Goal: Find specific page/section: Find specific page/section

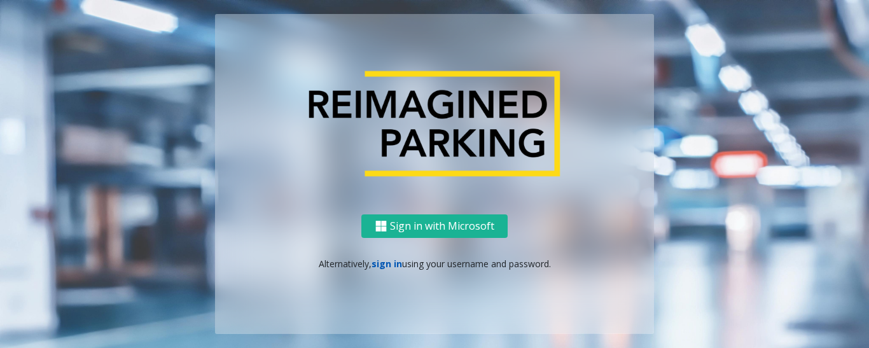
click at [386, 263] on link "sign in" at bounding box center [387, 264] width 31 height 12
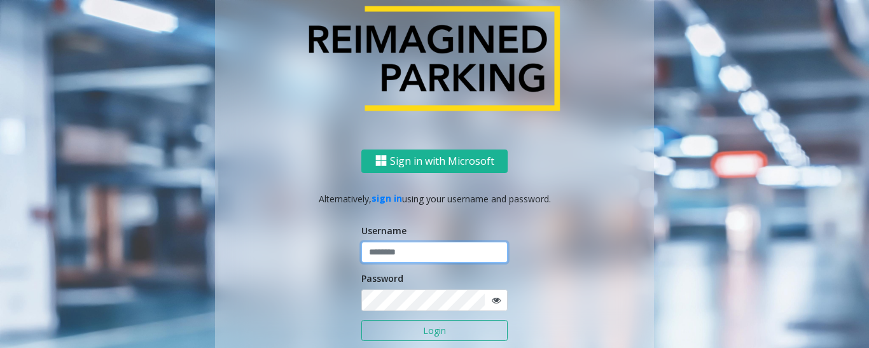
type input "*********"
click at [427, 323] on button "Login" at bounding box center [434, 331] width 146 height 22
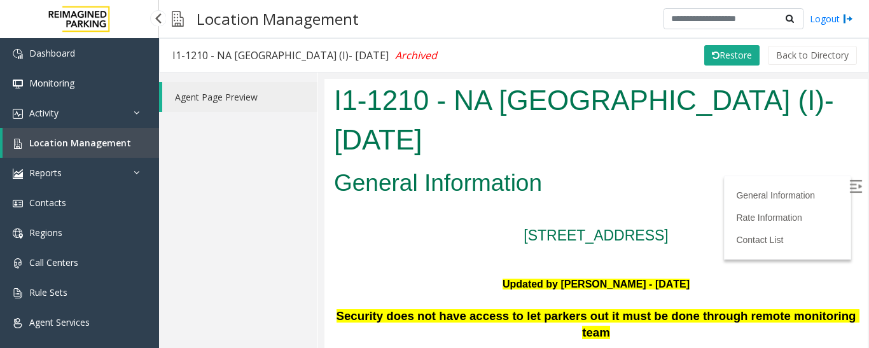
click at [41, 131] on link "Location Management" at bounding box center [81, 143] width 157 height 30
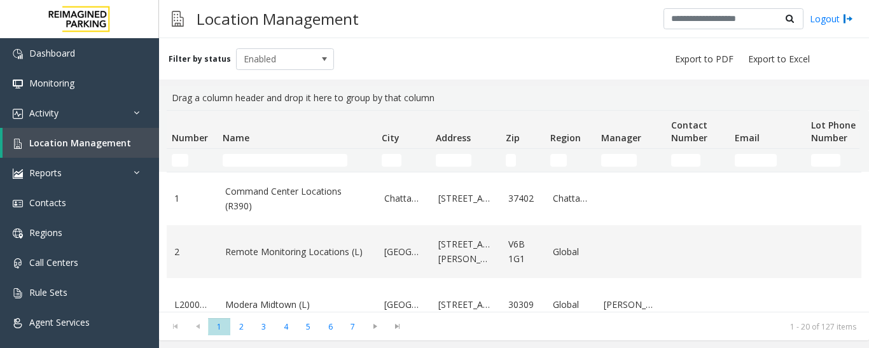
click at [286, 167] on td "Name Filter" at bounding box center [297, 160] width 159 height 23
click at [296, 155] on input "Name Filter" at bounding box center [285, 160] width 125 height 13
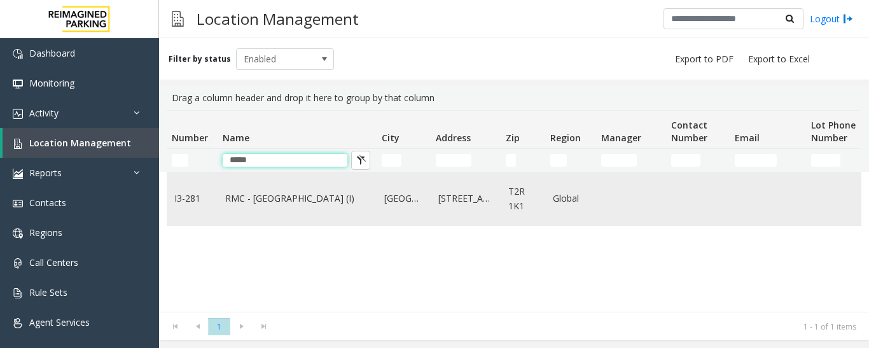
type input "*****"
click at [289, 195] on link "RMC - [GEOGRAPHIC_DATA] (I)" at bounding box center [297, 199] width 144 height 14
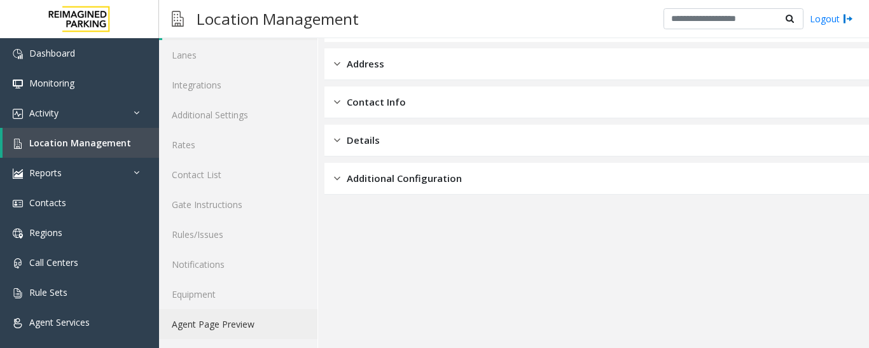
scroll to position [71, 0]
click at [269, 330] on link "Agent Page Preview" at bounding box center [238, 324] width 158 height 30
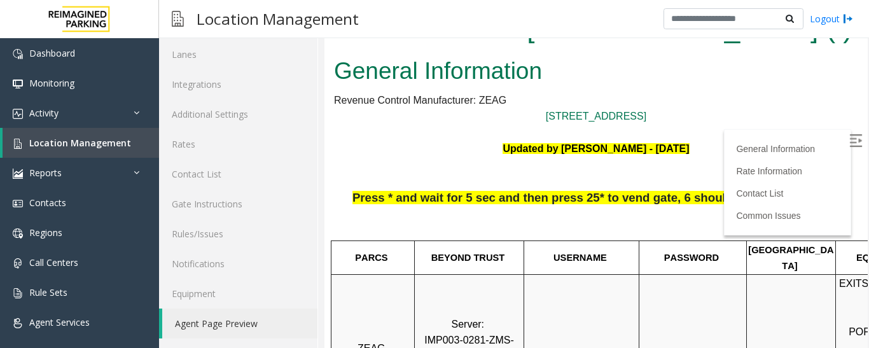
click at [849, 136] on img at bounding box center [855, 140] width 13 height 13
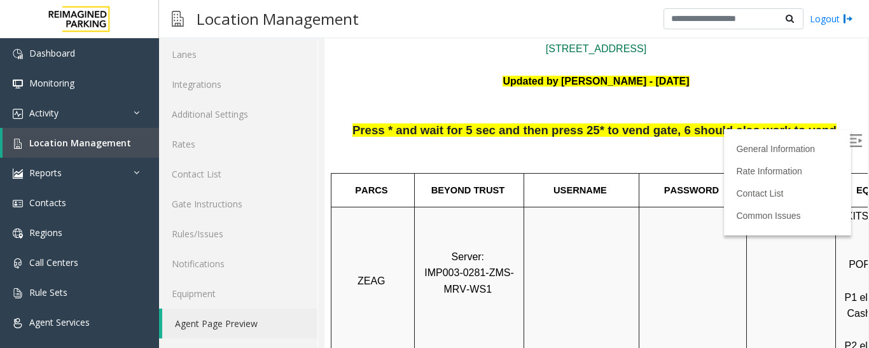
scroll to position [127, 0]
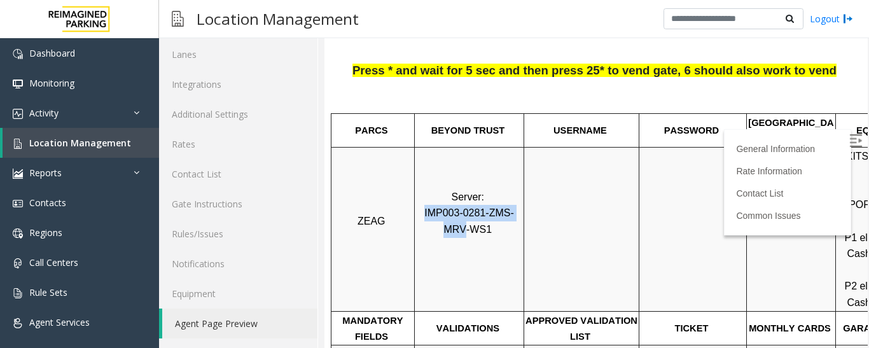
drag, startPoint x: 418, startPoint y: 193, endPoint x: 519, endPoint y: 202, distance: 101.6
click at [514, 207] on span "IMP003-0281-ZMS-MRV-WS1" at bounding box center [469, 220] width 90 height 27
click at [499, 213] on p "Server: IMP003-0281-ZMS-MRV-WS1" at bounding box center [469, 229] width 108 height 81
click at [498, 218] on p "Server: IMP003-0281-ZMS-MRV-WS1" at bounding box center [469, 229] width 108 height 81
click at [102, 150] on link "Location Management" at bounding box center [81, 143] width 157 height 30
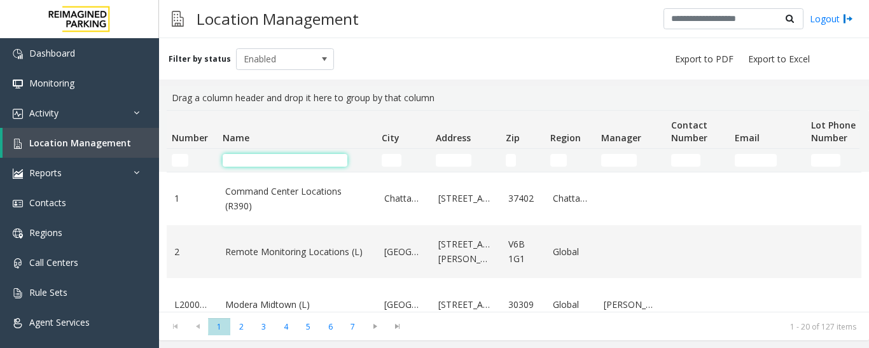
click at [316, 159] on input "Name Filter" at bounding box center [285, 160] width 125 height 13
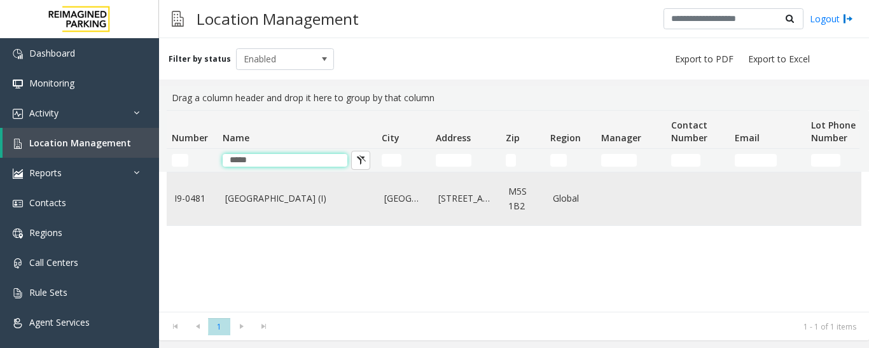
type input "*****"
click at [310, 204] on link "[GEOGRAPHIC_DATA] (I)" at bounding box center [297, 199] width 144 height 14
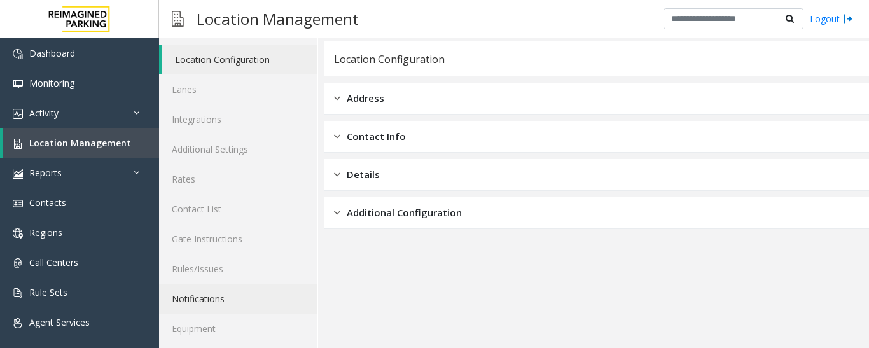
scroll to position [71, 0]
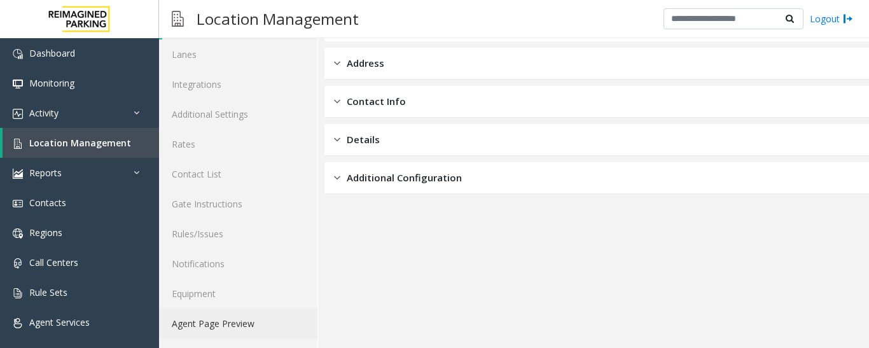
click at [246, 328] on link "Agent Page Preview" at bounding box center [238, 324] width 158 height 30
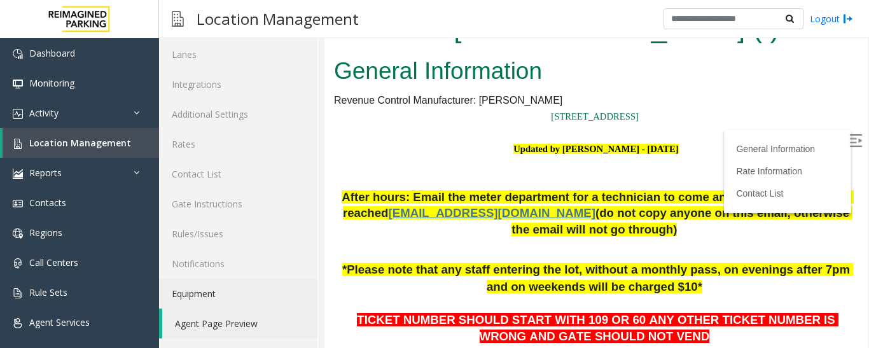
scroll to position [255, 0]
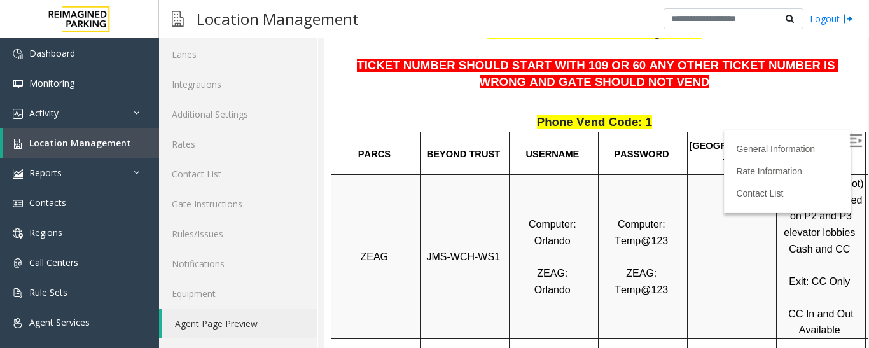
click at [464, 260] on span "JMS-WCH-WS1" at bounding box center [464, 256] width 74 height 11
copy p "JMS-WCH-WS1"
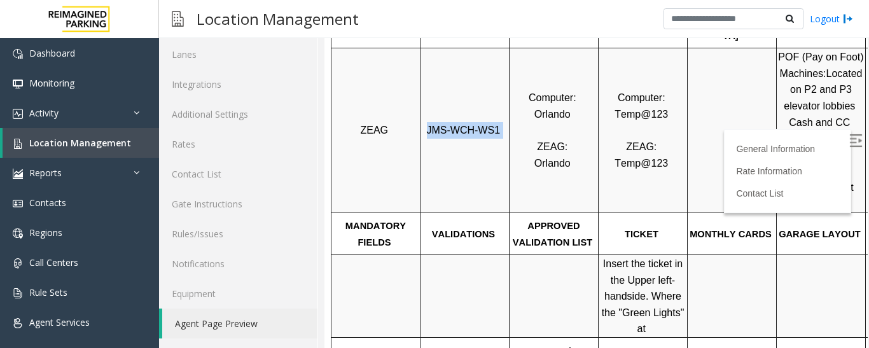
scroll to position [382, 0]
click at [114, 142] on span "Location Management" at bounding box center [80, 143] width 102 height 12
